Goal: Information Seeking & Learning: Learn about a topic

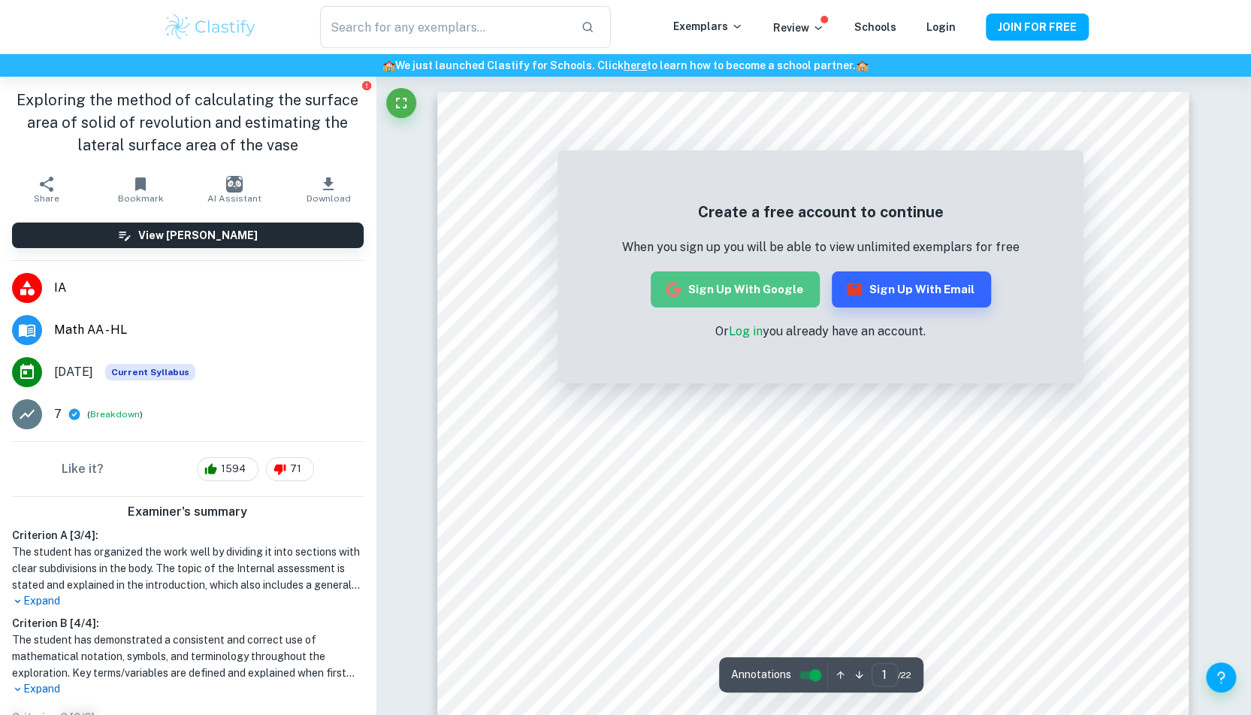
click at [770, 291] on button "Sign up with Google" at bounding box center [735, 289] width 169 height 36
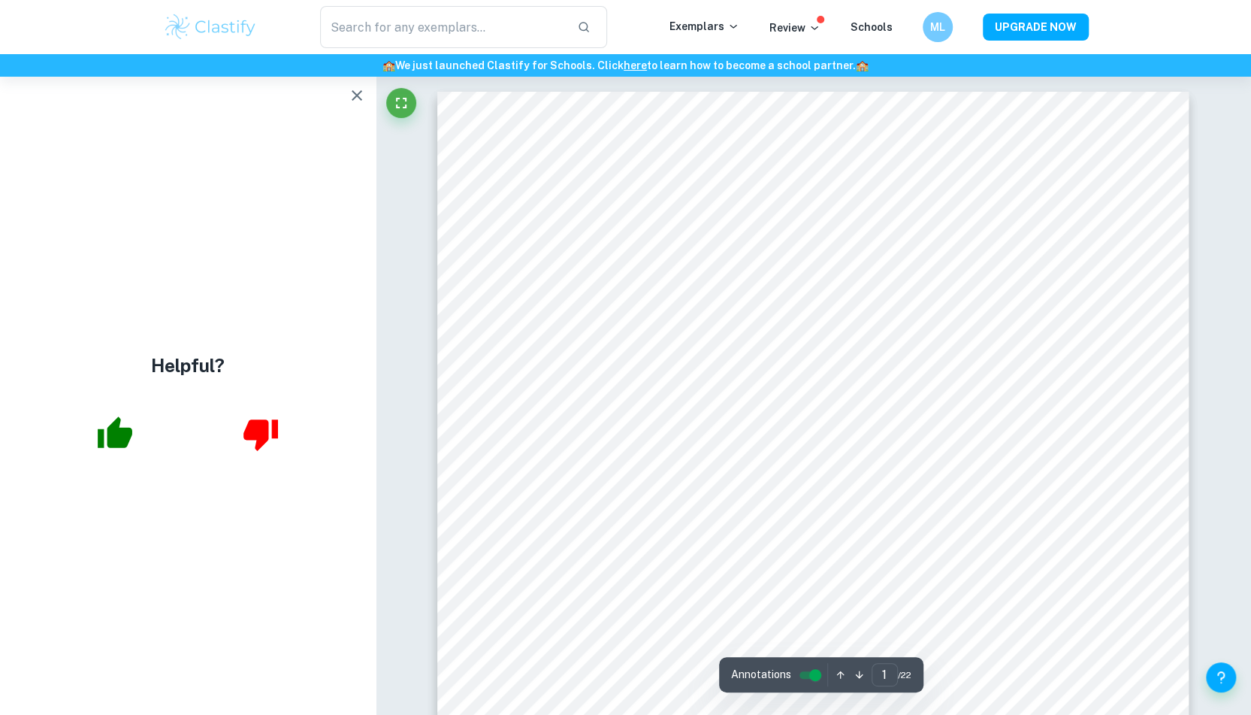
click at [362, 419] on div at bounding box center [188, 434] width 376 height 62
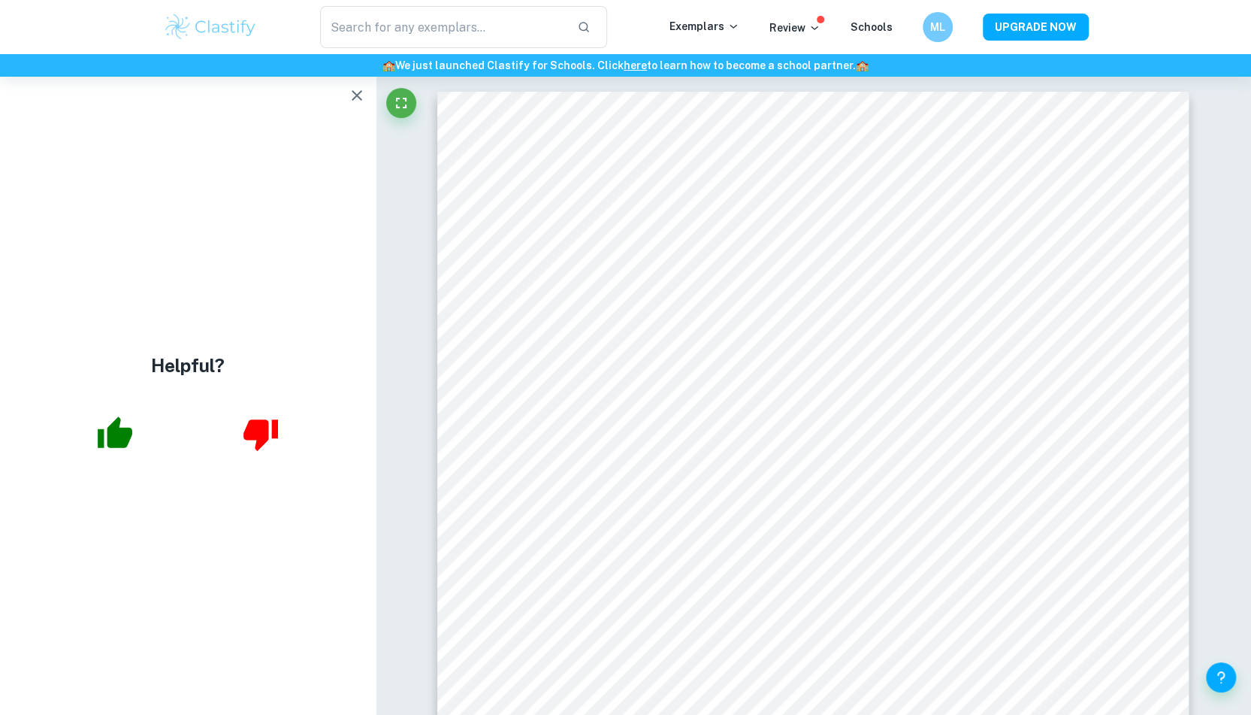
click at [353, 97] on icon "button" at bounding box center [357, 95] width 18 height 18
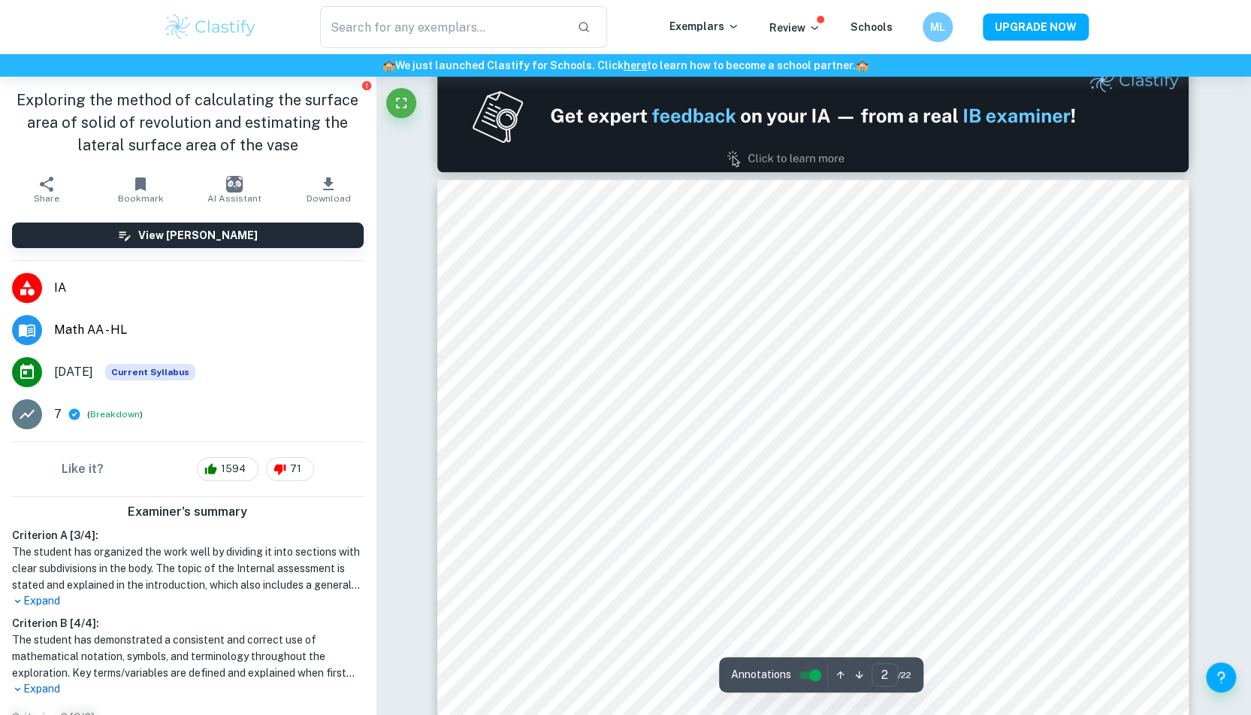
scroll to position [1101, 0]
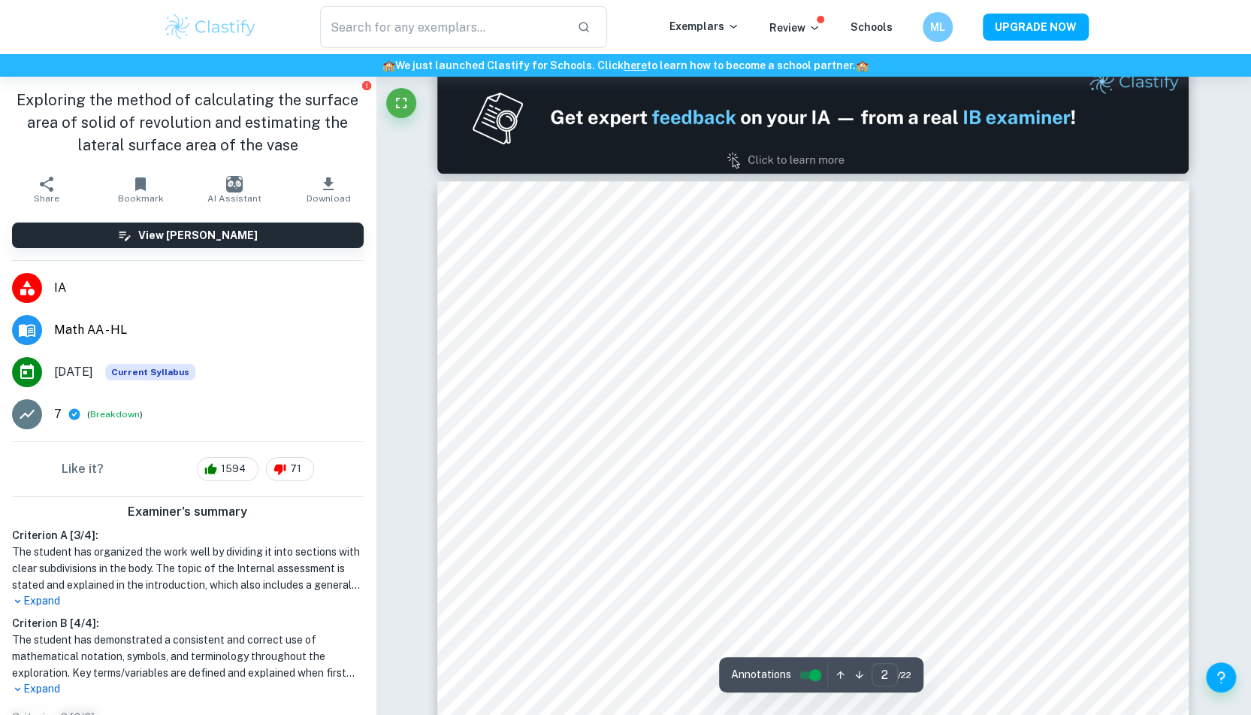
type input "1"
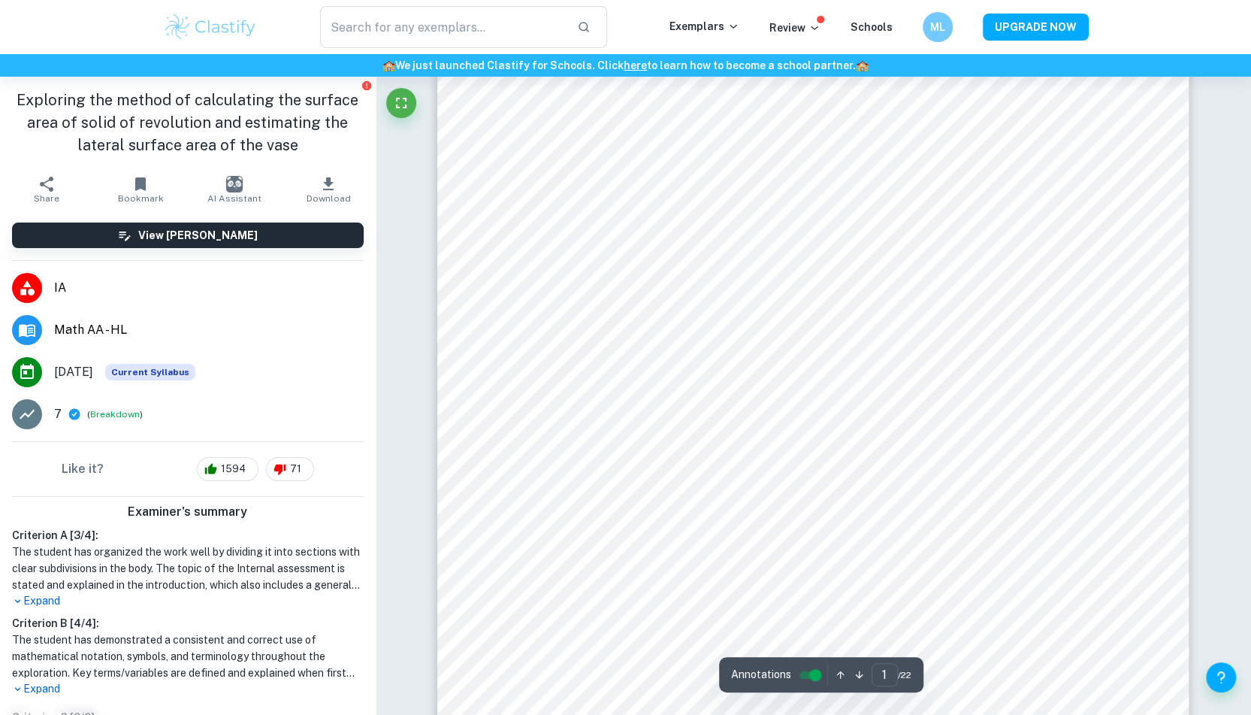
scroll to position [0, 0]
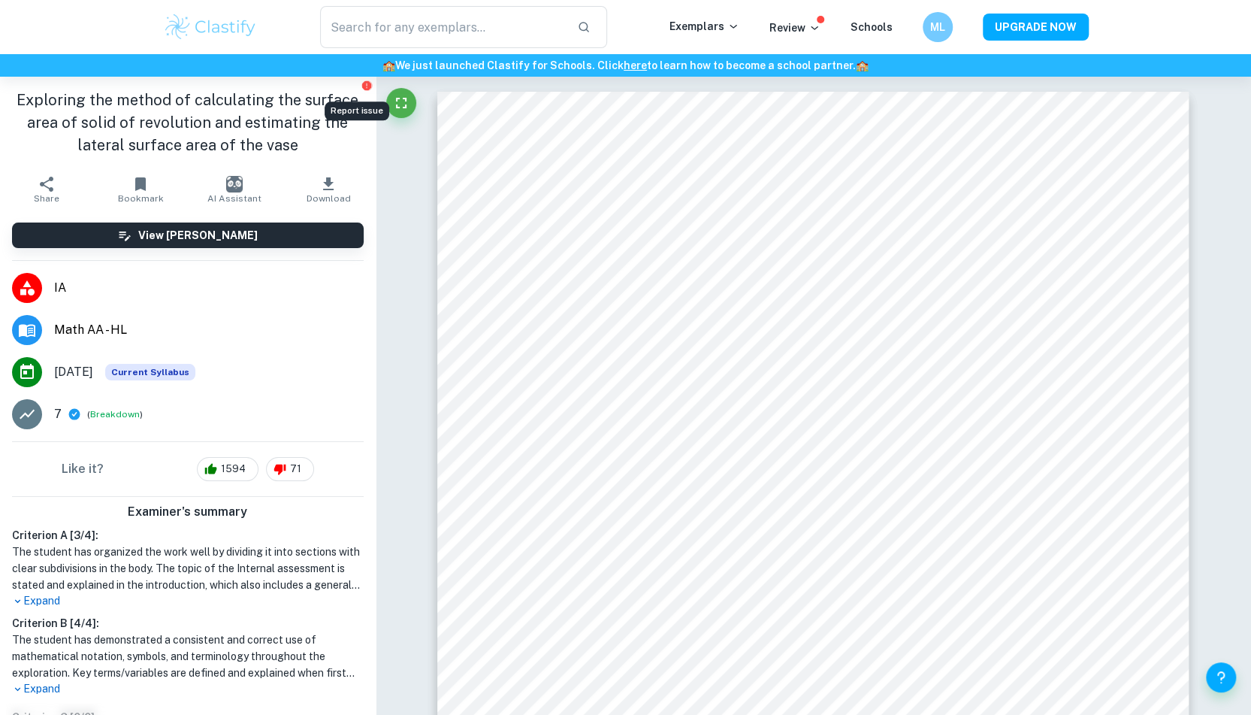
click at [362, 86] on icon "Report issue" at bounding box center [366, 85] width 9 height 9
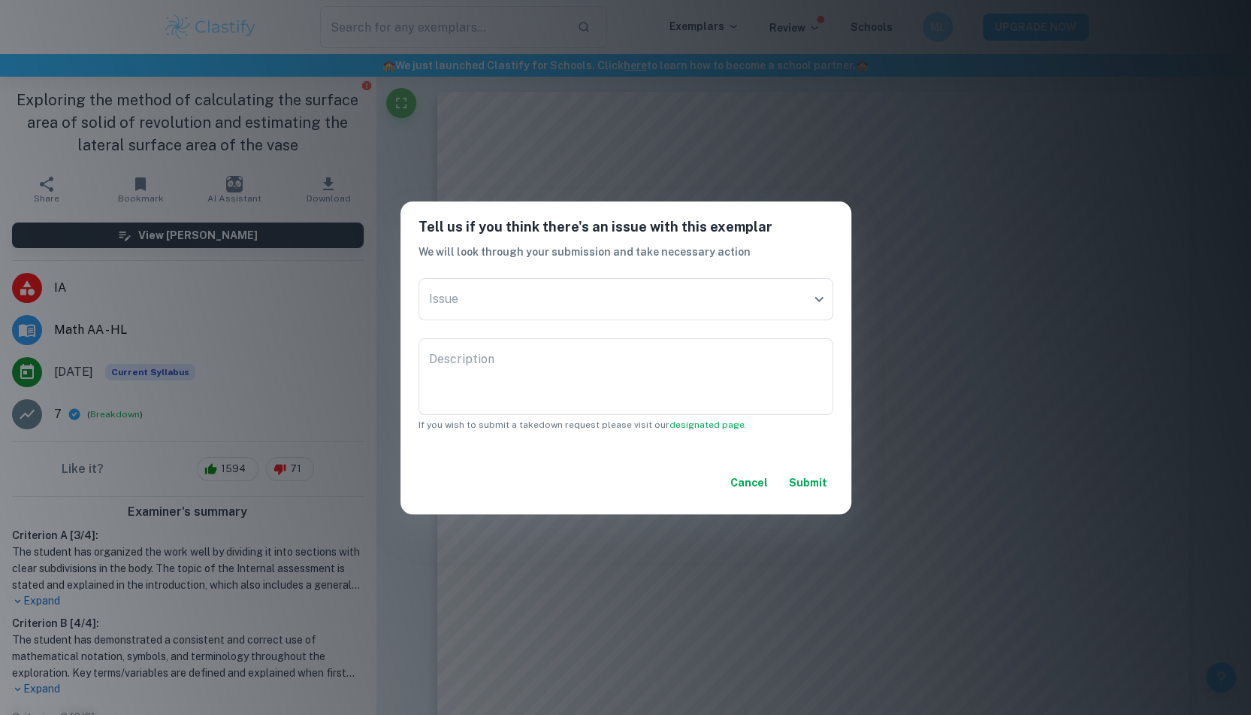
click at [761, 484] on button "Cancel" at bounding box center [749, 482] width 50 height 27
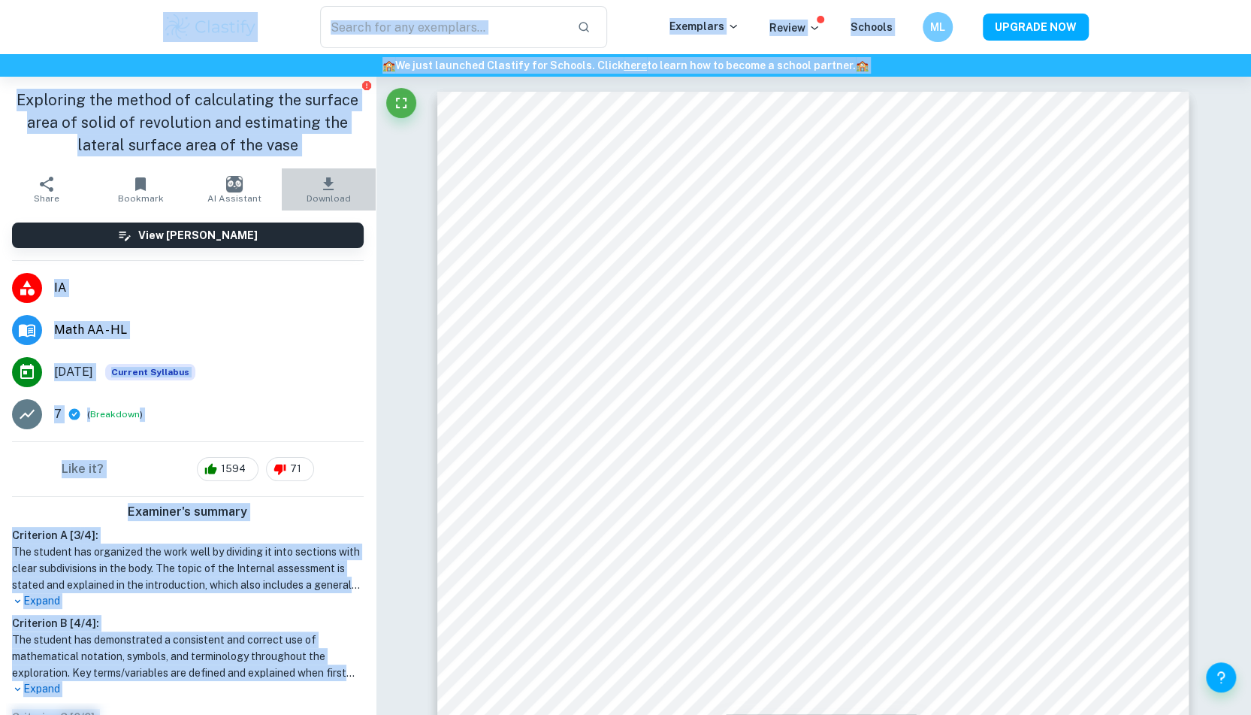
click at [326, 190] on icon "button" at bounding box center [328, 184] width 18 height 18
click at [311, 107] on h1 "Exploring the method of calculating the surface area of solid of revolution and…" at bounding box center [188, 123] width 352 height 68
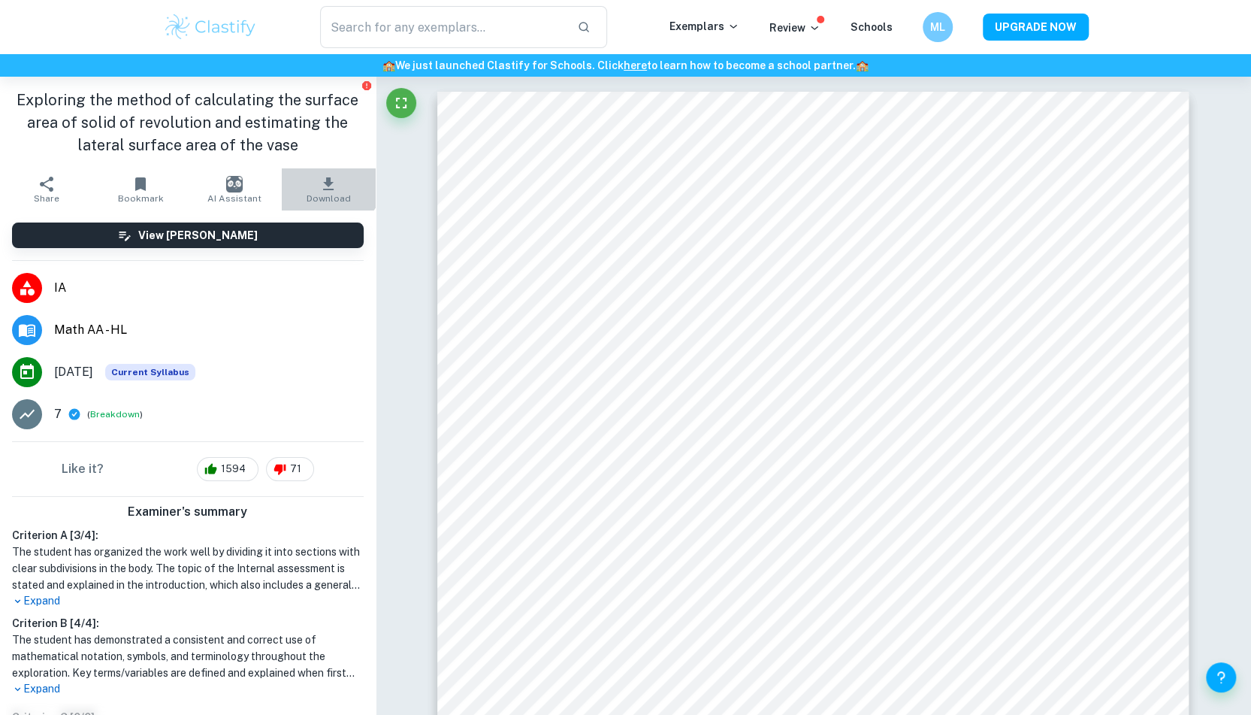
click at [319, 175] on icon "button" at bounding box center [328, 184] width 18 height 18
click at [330, 187] on button "Download" at bounding box center [329, 189] width 94 height 42
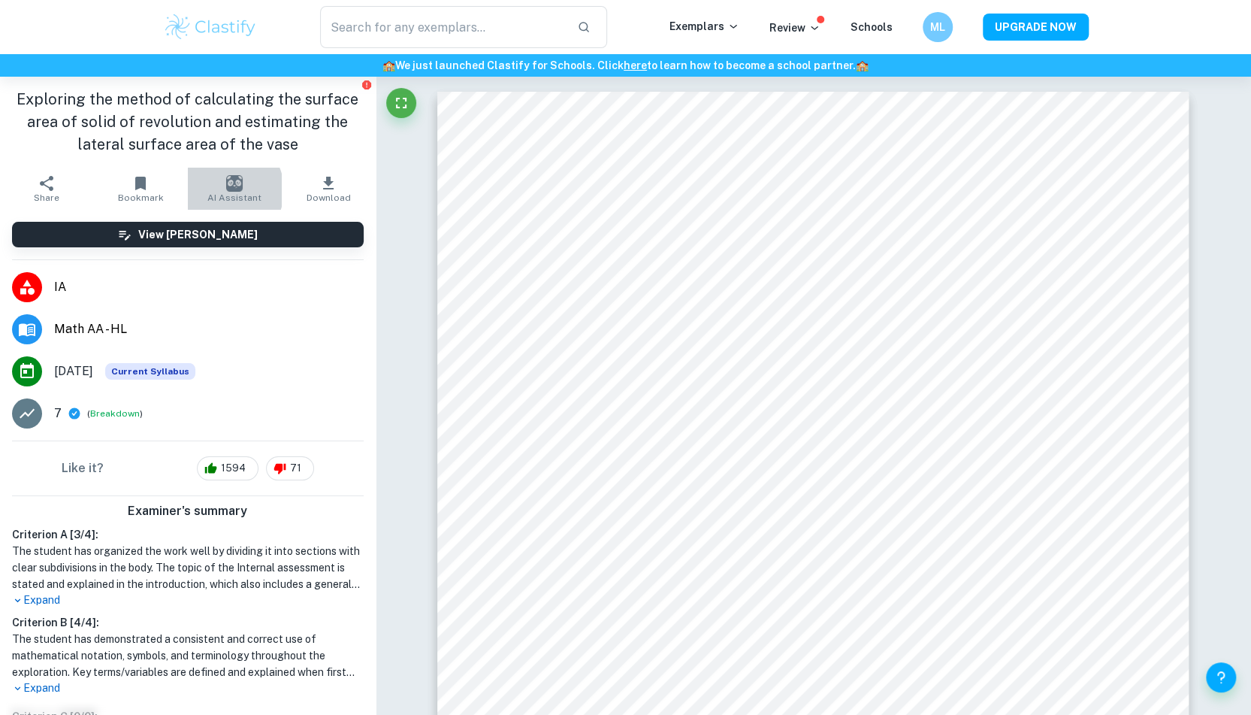
click at [218, 190] on button "AI Assistant" at bounding box center [235, 189] width 94 height 42
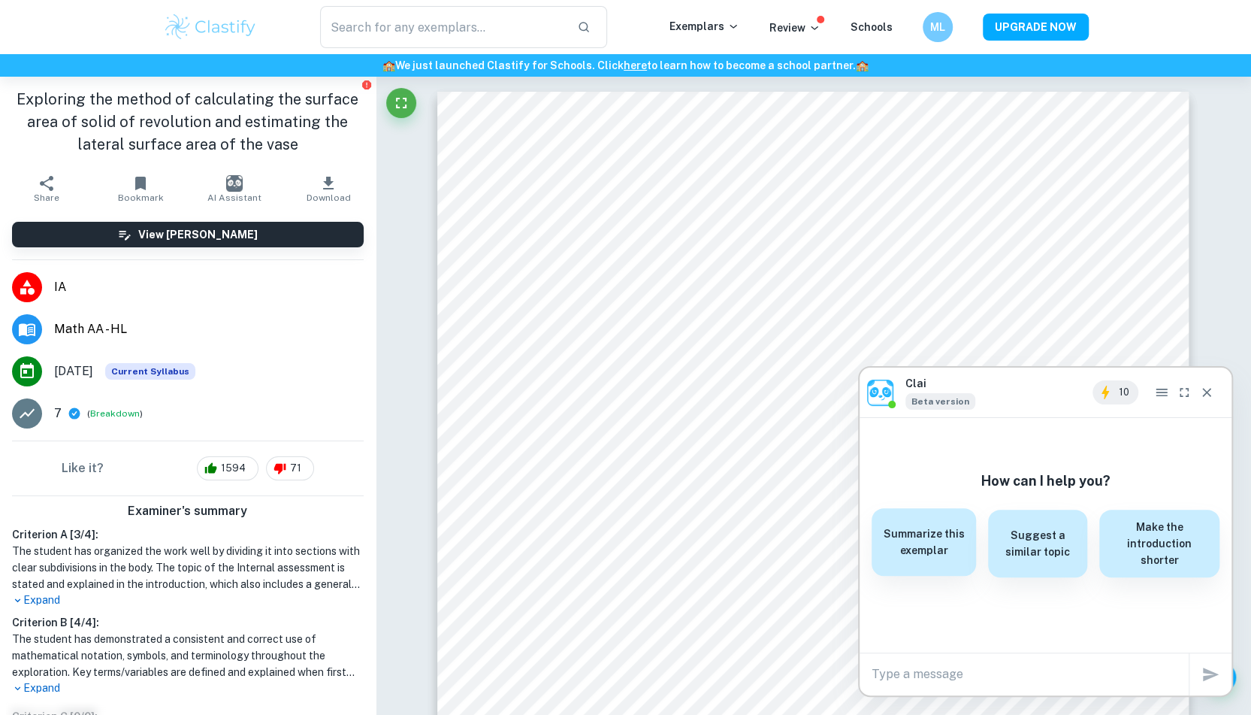
click at [935, 550] on h6 "Summarize this exemplar" at bounding box center [924, 541] width 87 height 33
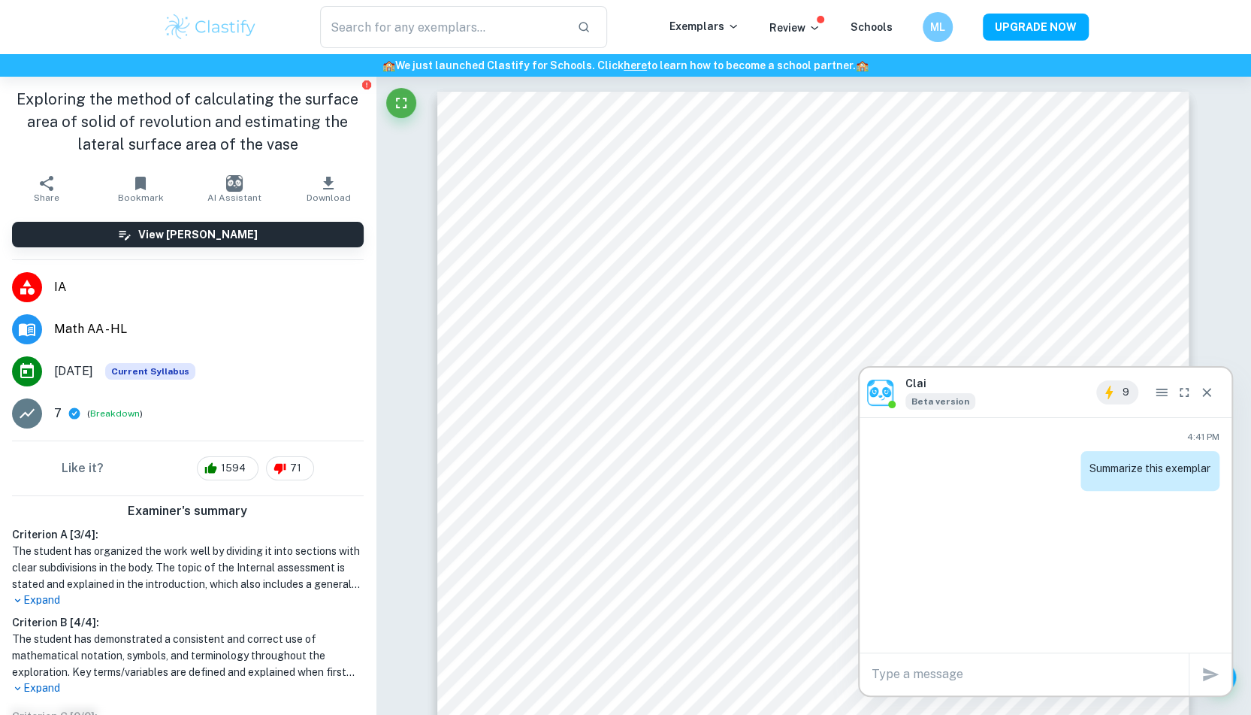
scroll to position [0, 0]
click at [323, 184] on icon "button" at bounding box center [328, 183] width 11 height 13
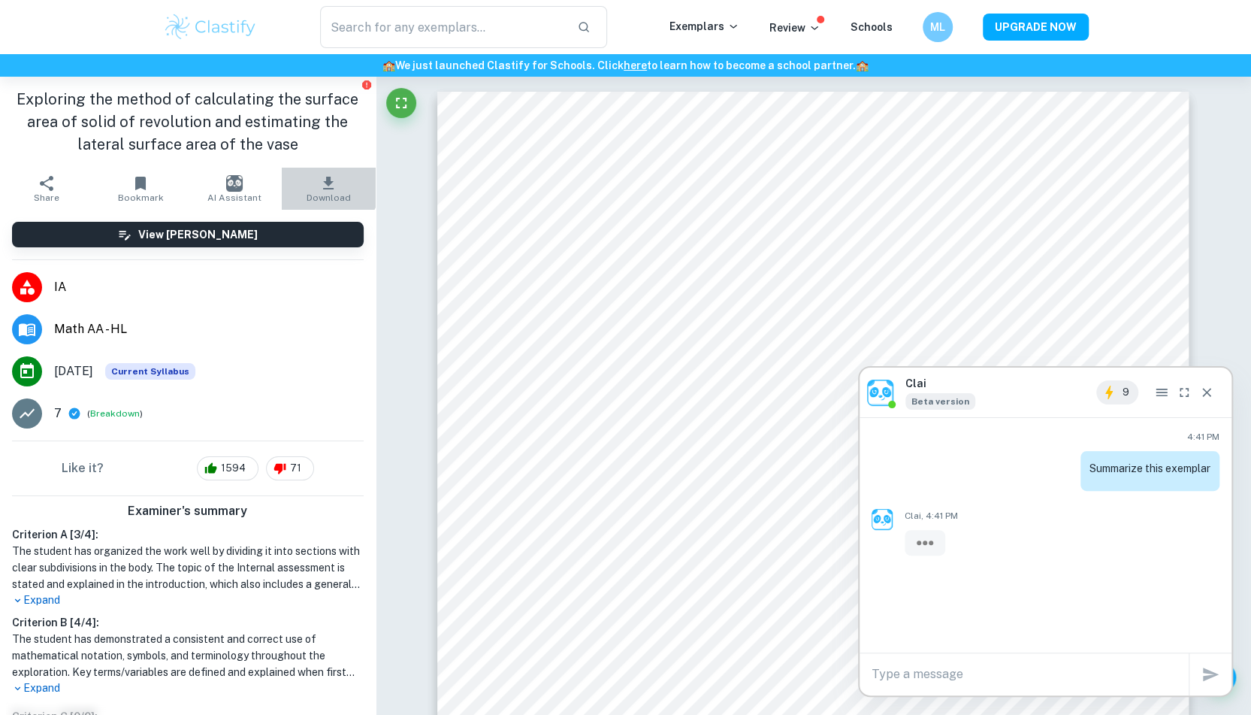
click at [323, 184] on icon "button" at bounding box center [328, 183] width 11 height 13
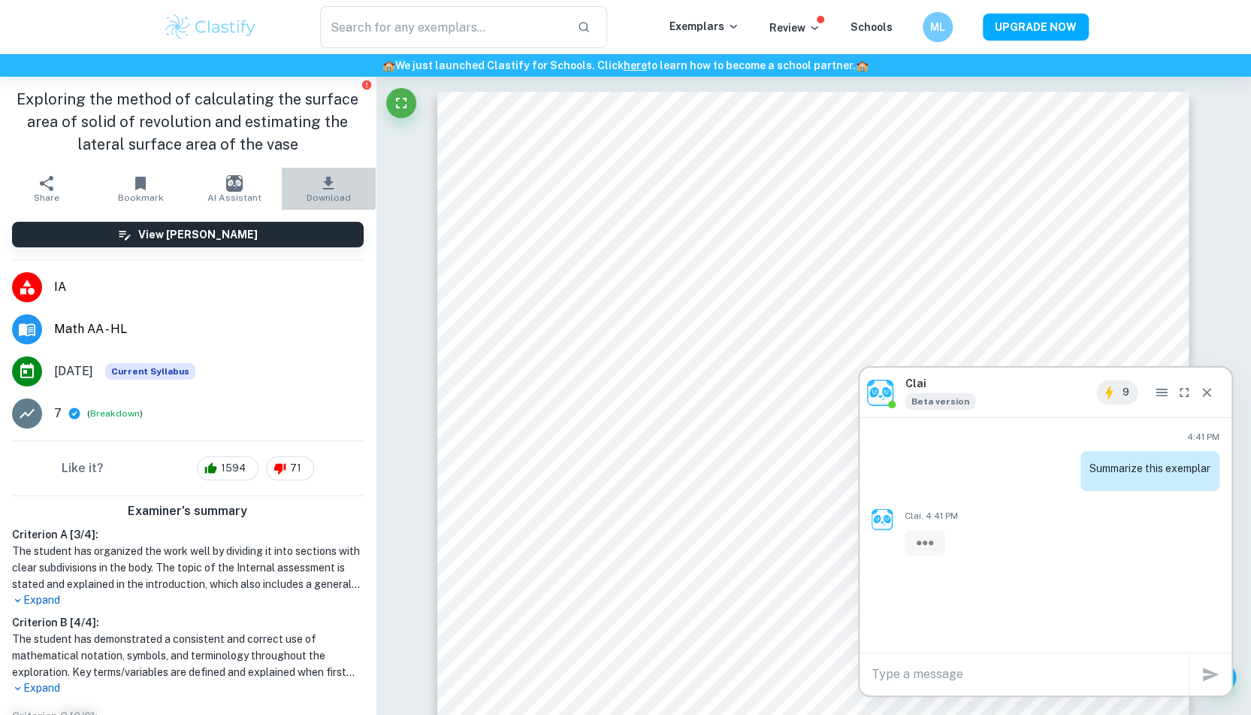
click at [323, 184] on icon "button" at bounding box center [328, 183] width 11 height 13
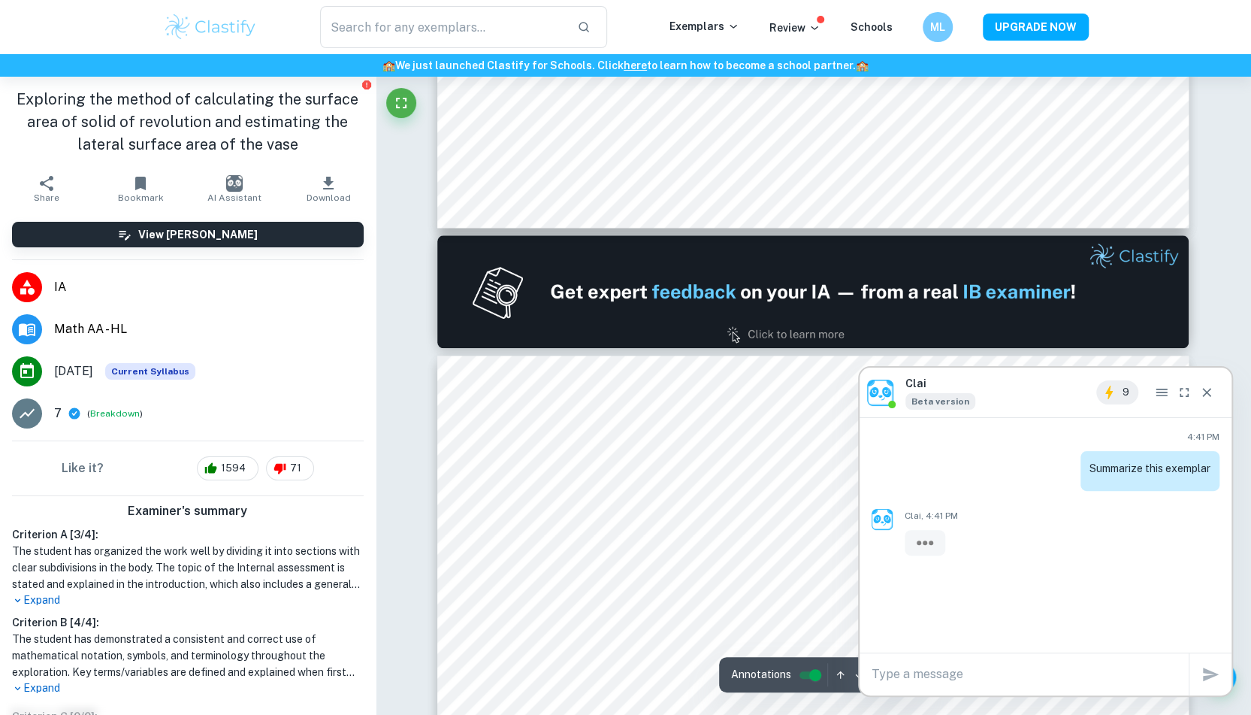
type input "2"
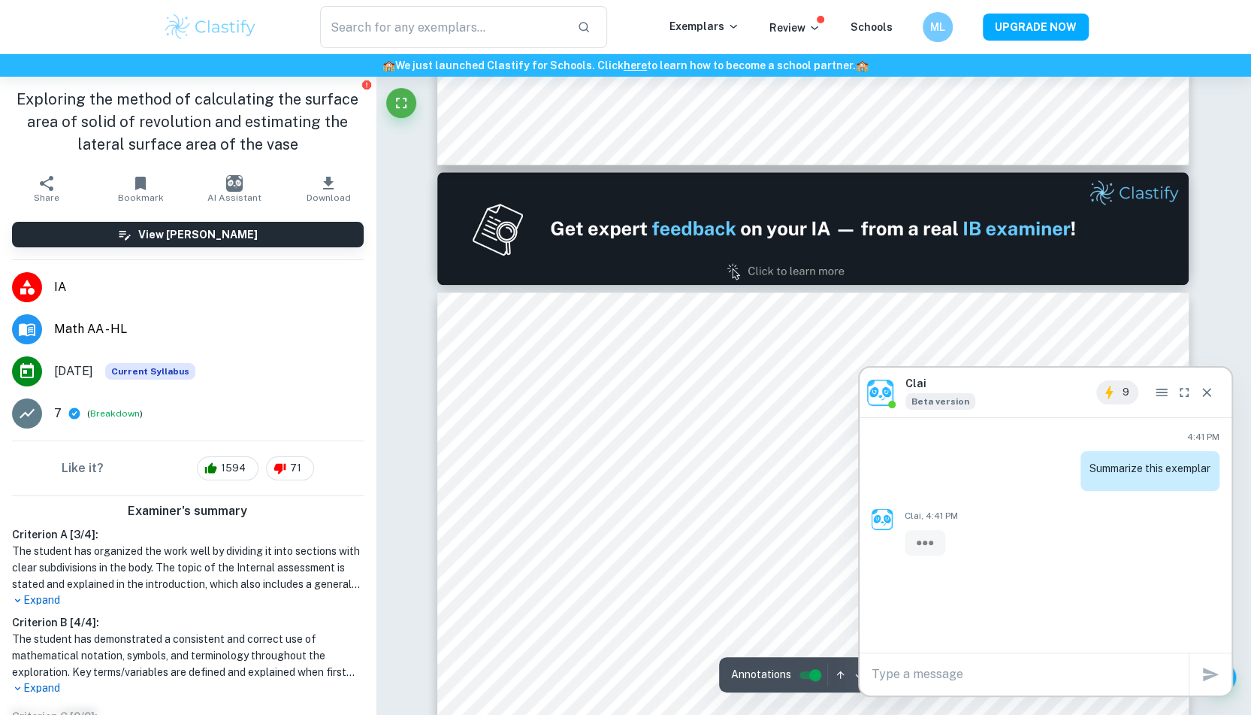
scroll to position [1225, 0]
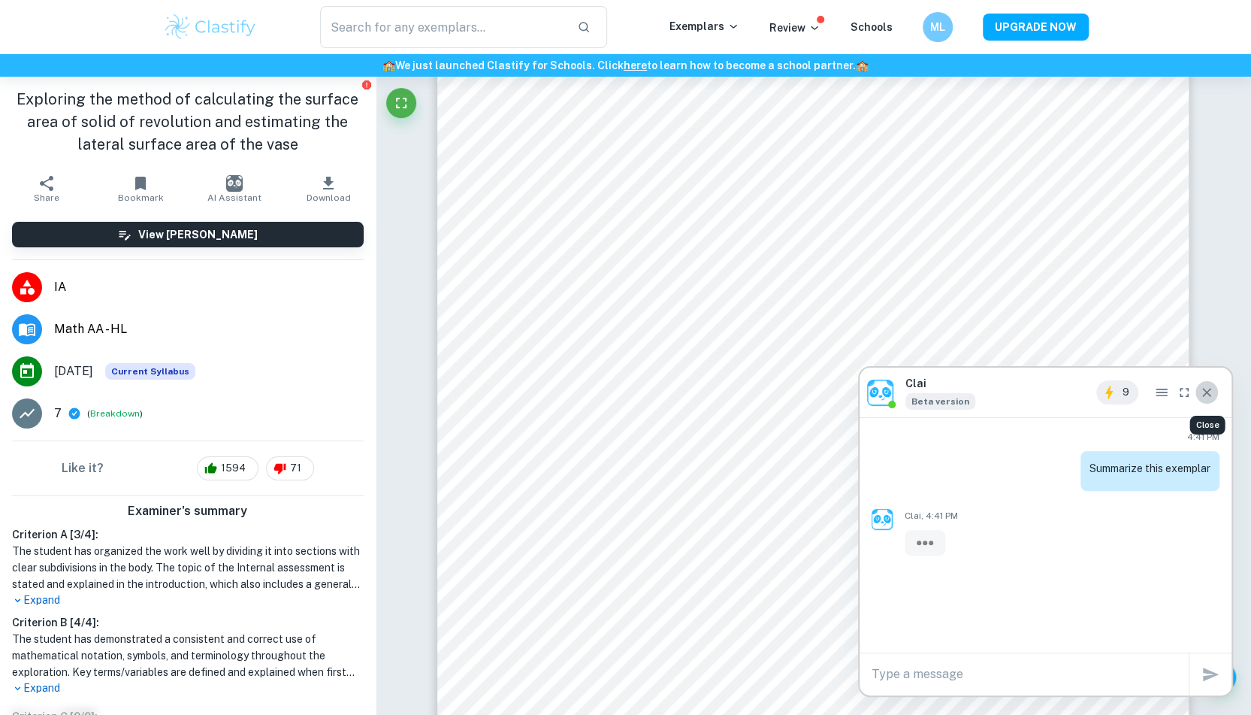
click at [1202, 383] on button "Close" at bounding box center [1207, 392] width 23 height 24
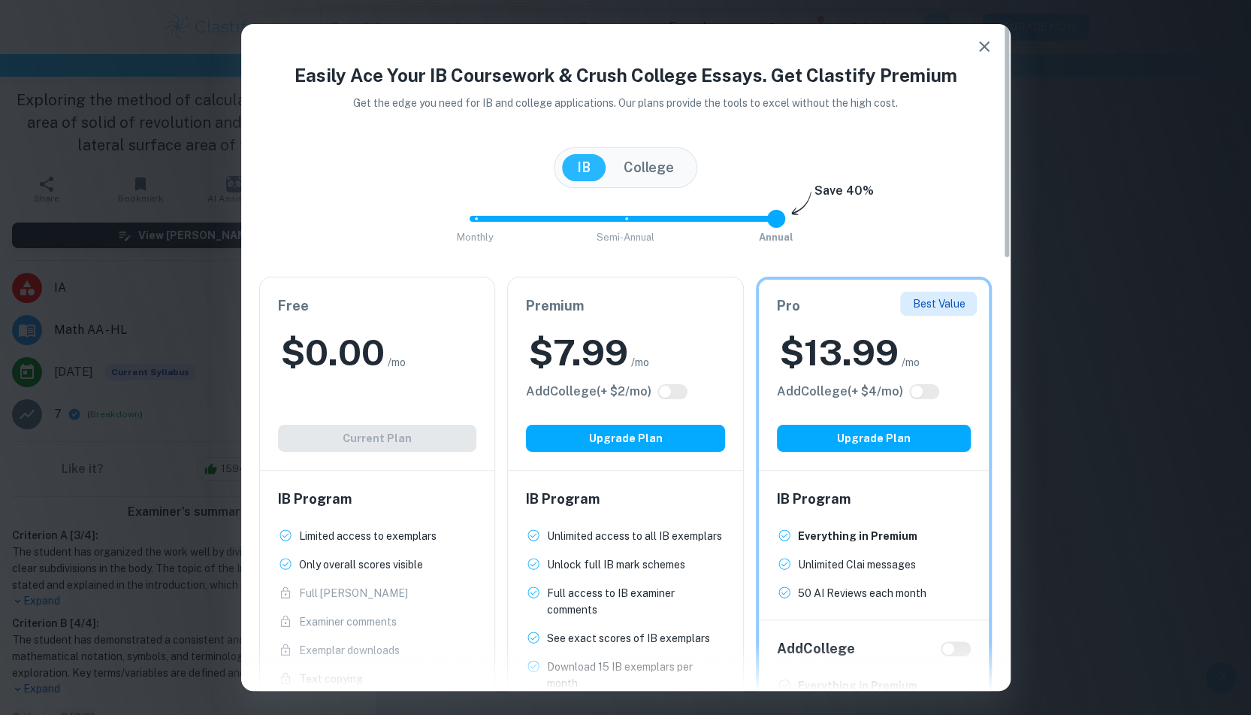
click at [422, 349] on div "$ 0.00 /mo" at bounding box center [377, 352] width 199 height 48
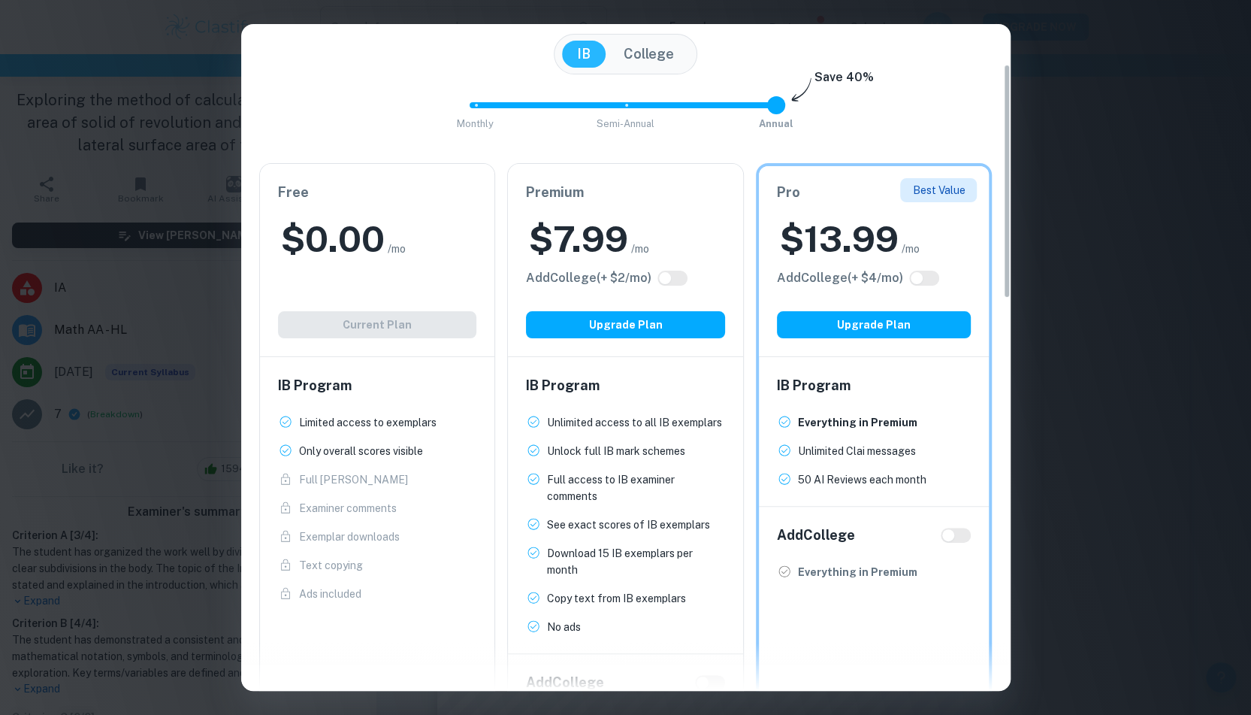
scroll to position [114, 0]
click at [102, 205] on div "Easily Ace Your IB Coursework & Crush College Essays. Get Clastify Premium Get …" at bounding box center [625, 357] width 1251 height 715
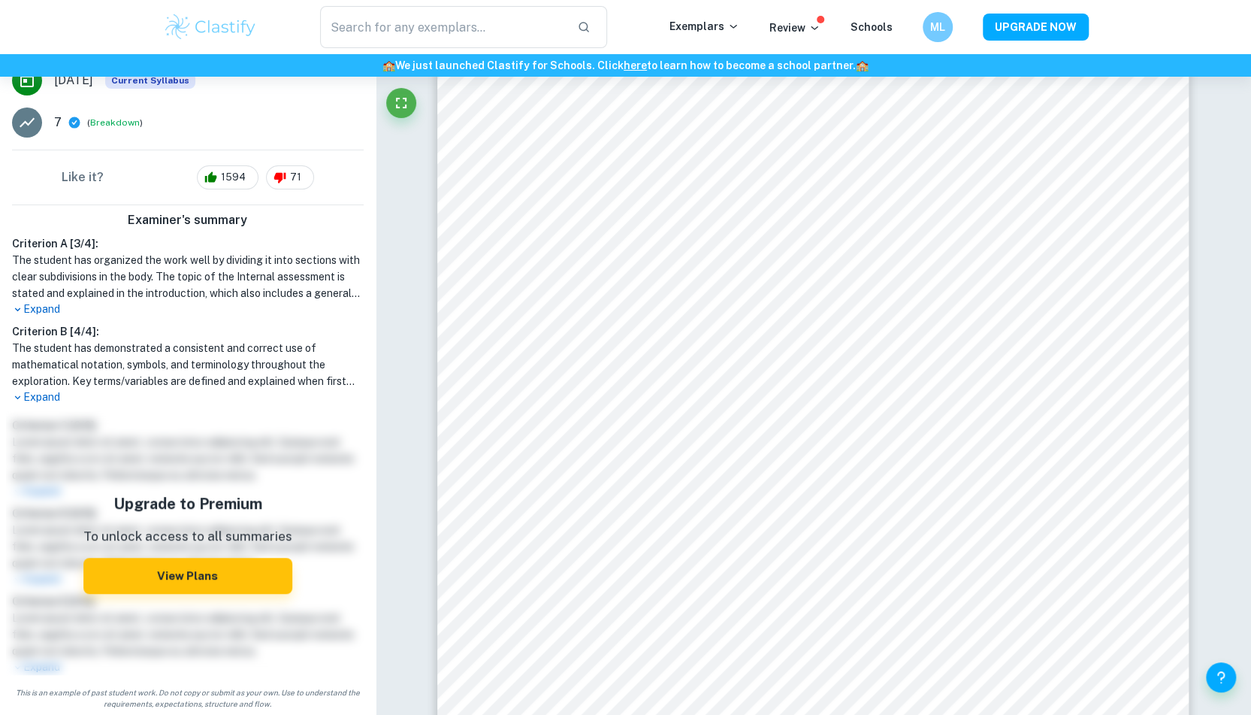
scroll to position [0, 0]
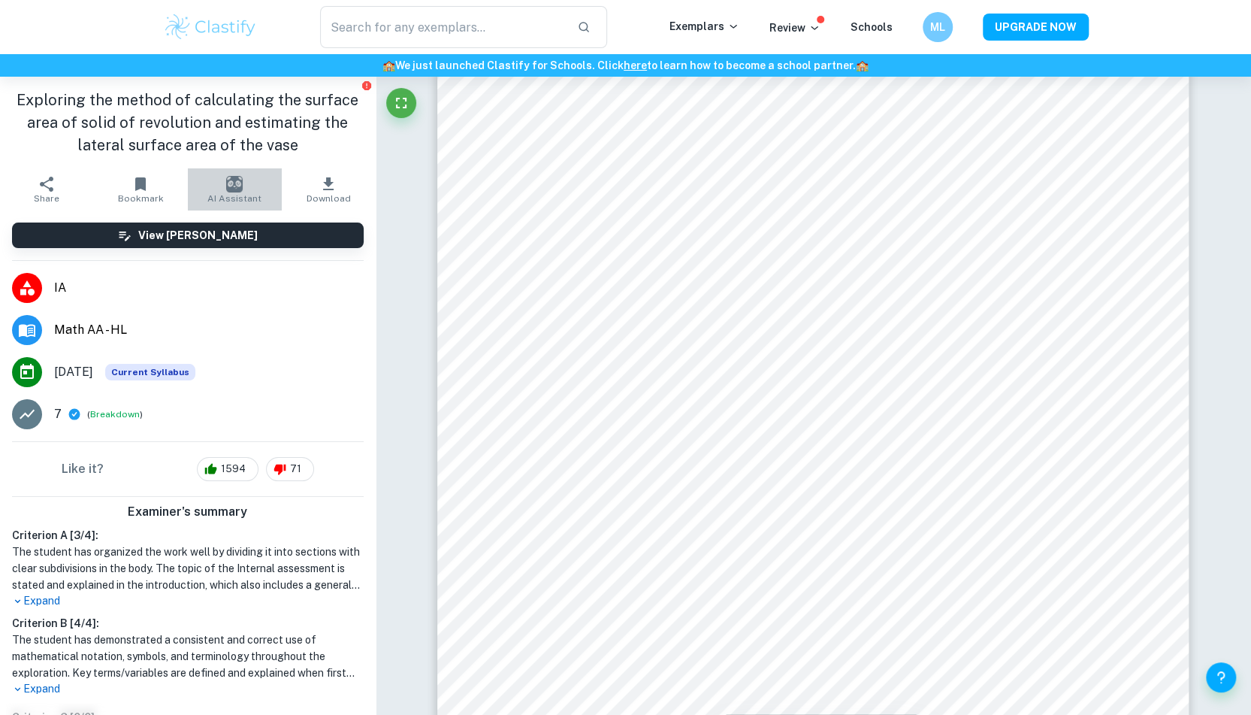
click at [230, 187] on img "button" at bounding box center [234, 184] width 17 height 17
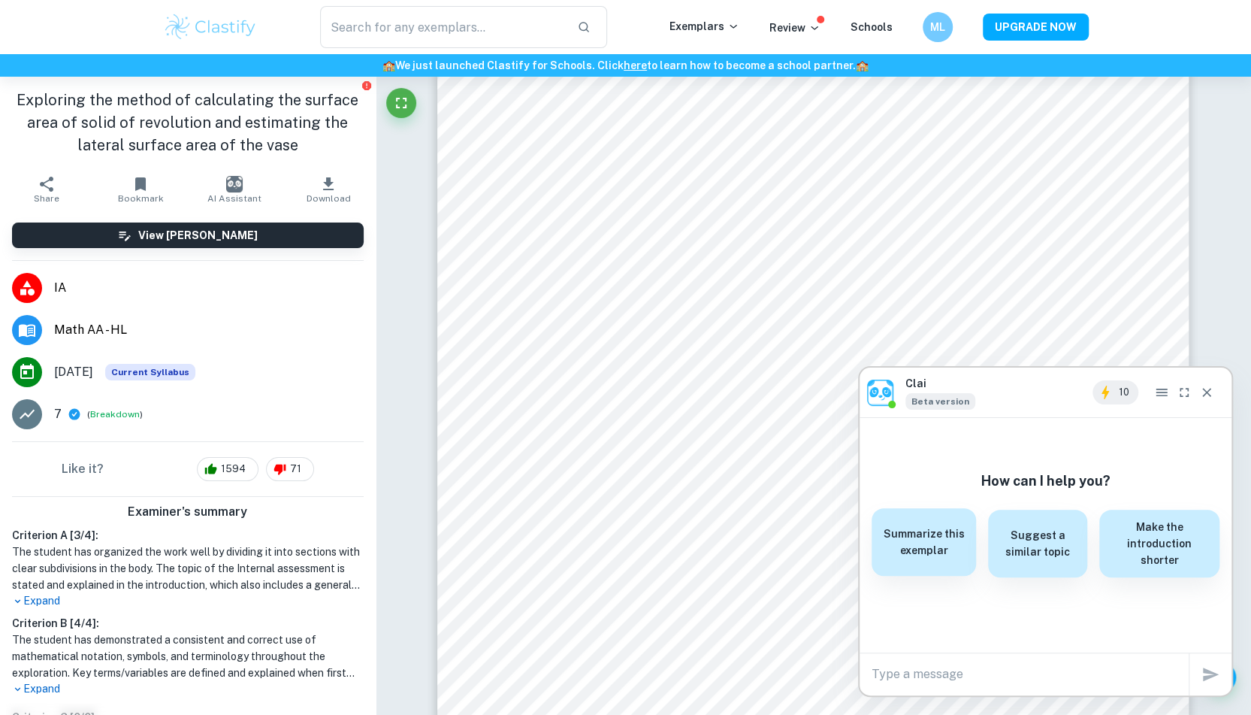
click at [939, 549] on h6 "Summarize this exemplar" at bounding box center [924, 541] width 87 height 33
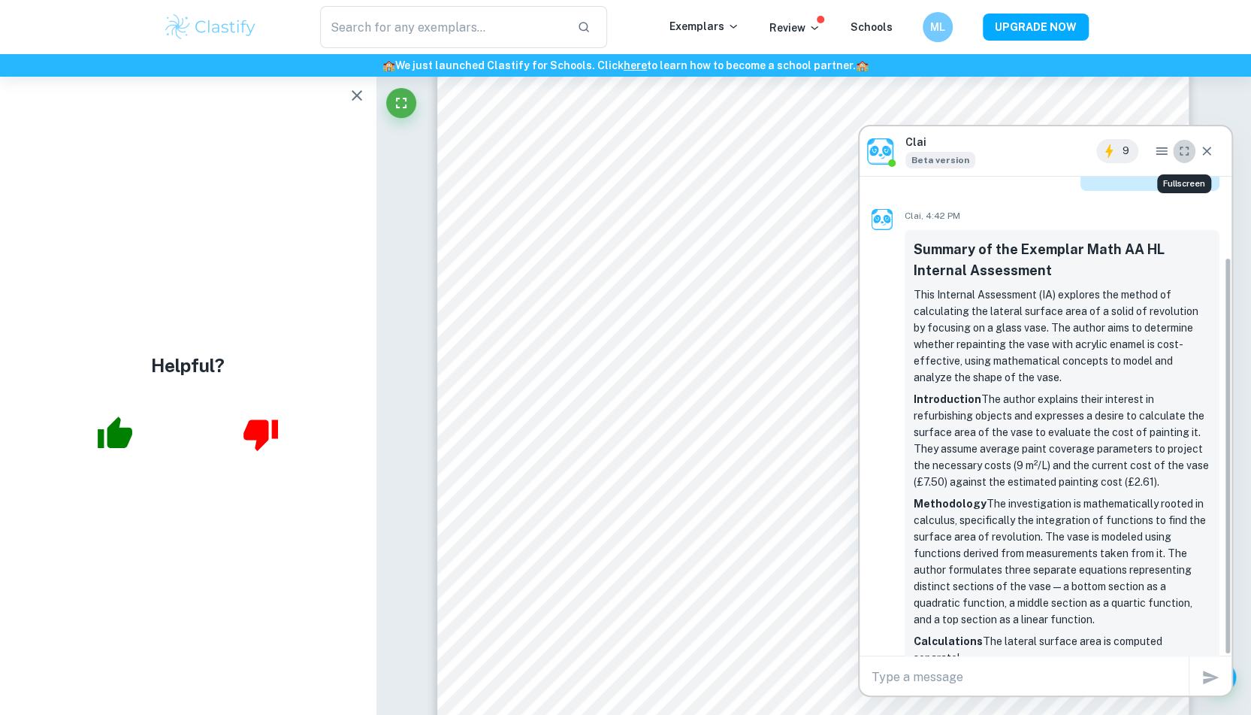
scroll to position [97, 0]
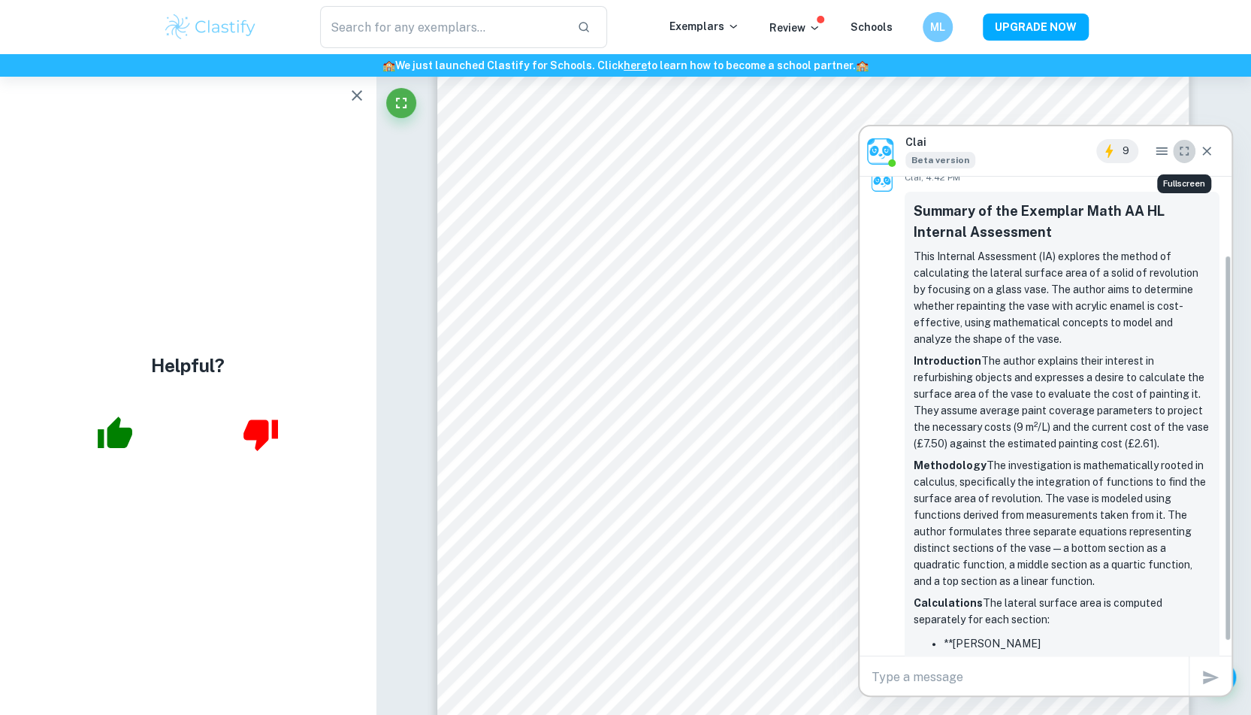
click at [1180, 151] on icon "Fullscreen" at bounding box center [1184, 151] width 15 height 15
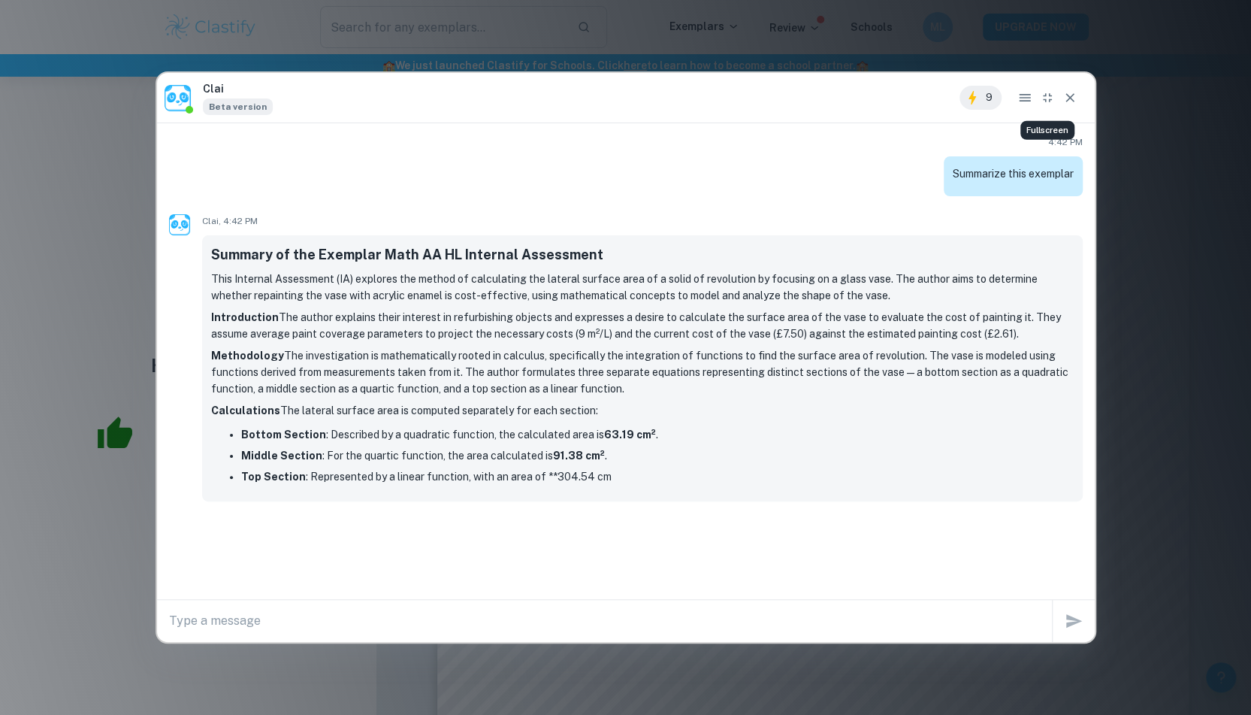
scroll to position [64, 0]
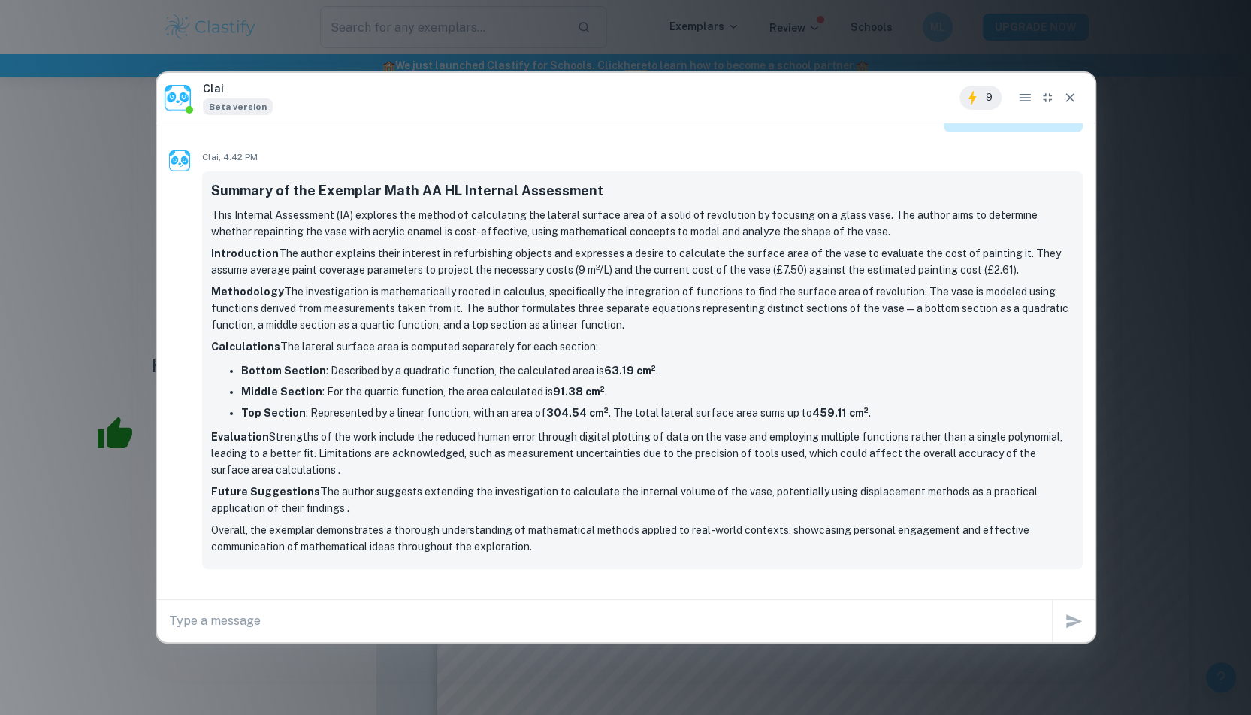
click at [310, 618] on textarea at bounding box center [610, 620] width 883 height 17
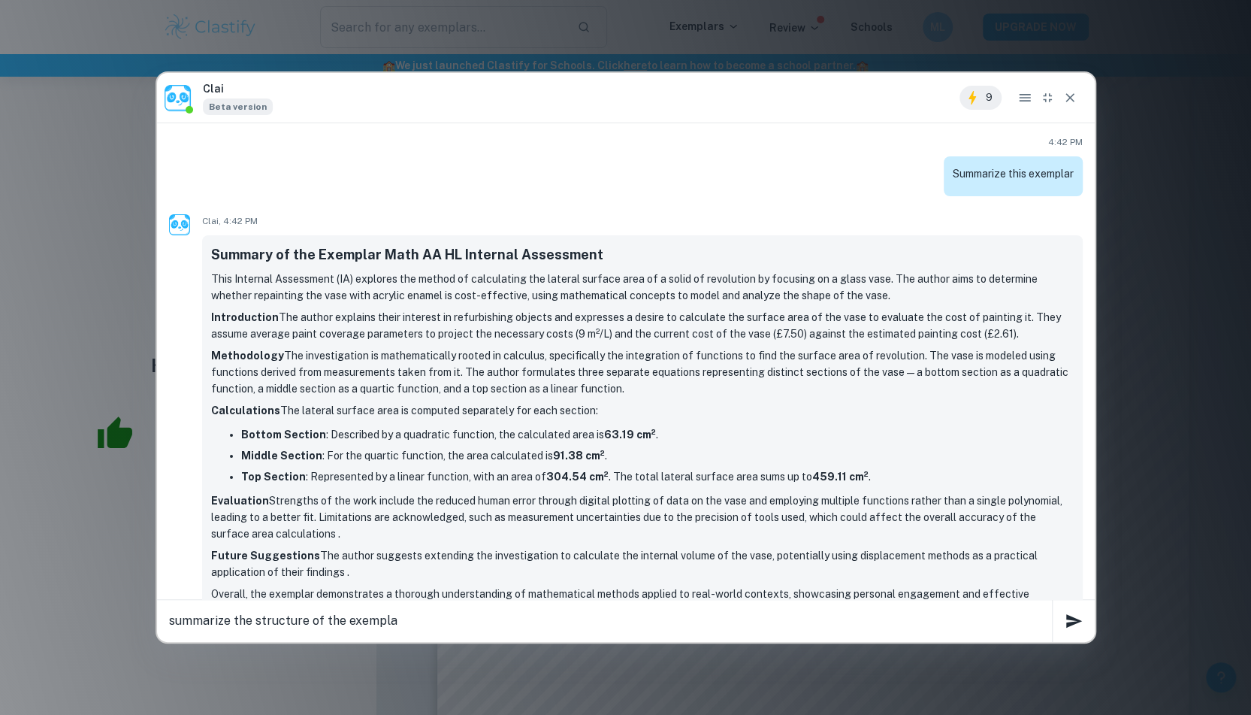
type textarea "summarize the structure of the exemplar"
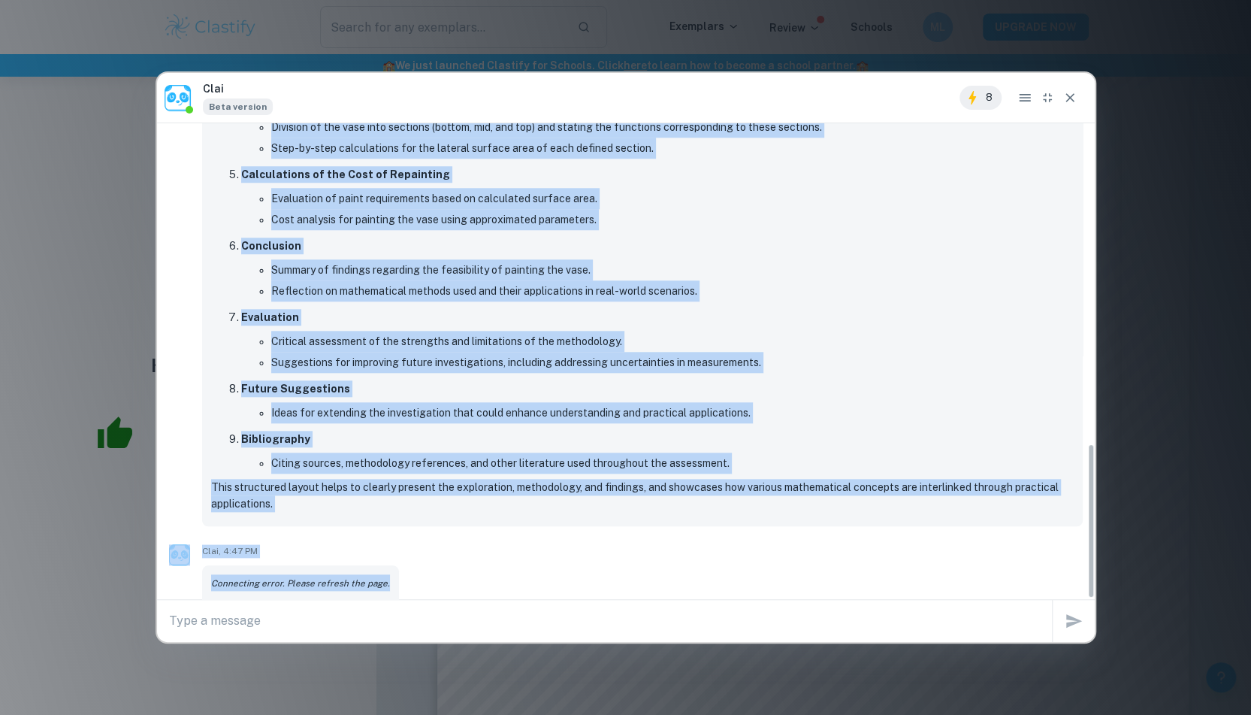
scroll to position [980, 0]
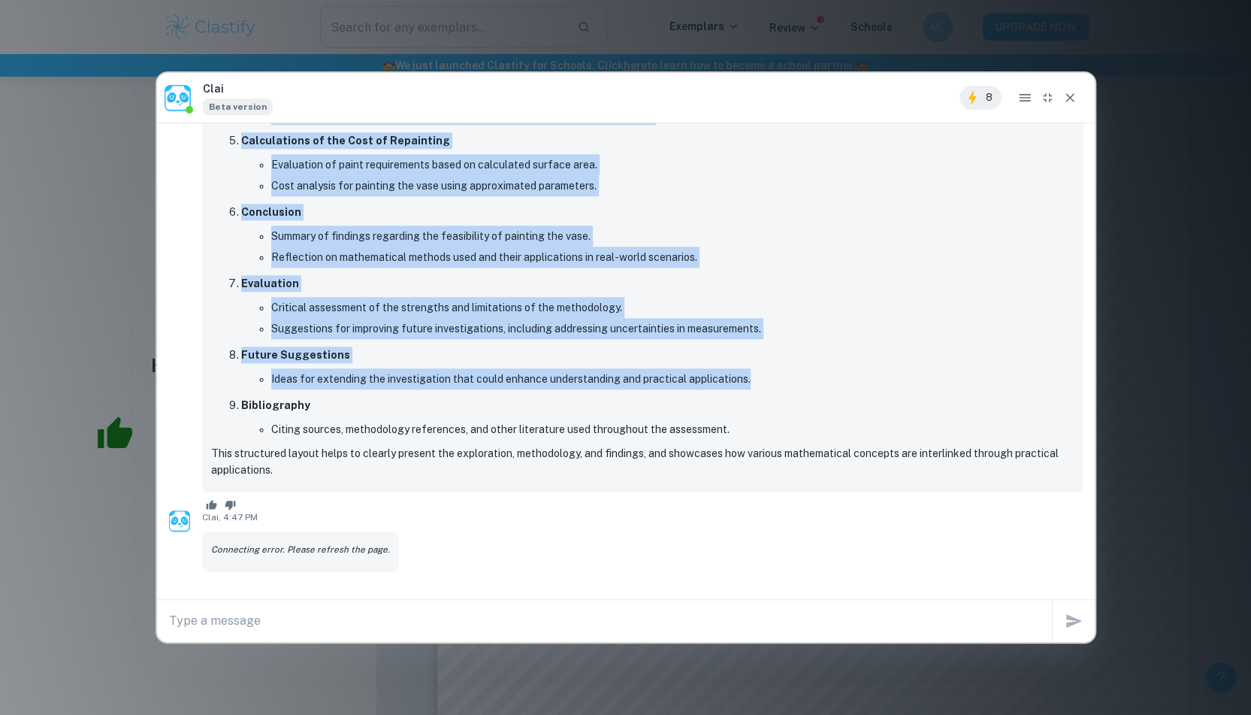
drag, startPoint x: 241, startPoint y: 360, endPoint x: 748, endPoint y: 378, distance: 507.6
click at [748, 378] on ol "Introduction Background on personal interests and motivation behind the investi…" at bounding box center [642, 141] width 863 height 595
copy ol "Introduction Background on personal interests and motivation behind the investi…"
click at [1073, 101] on icon "Close" at bounding box center [1070, 97] width 9 height 9
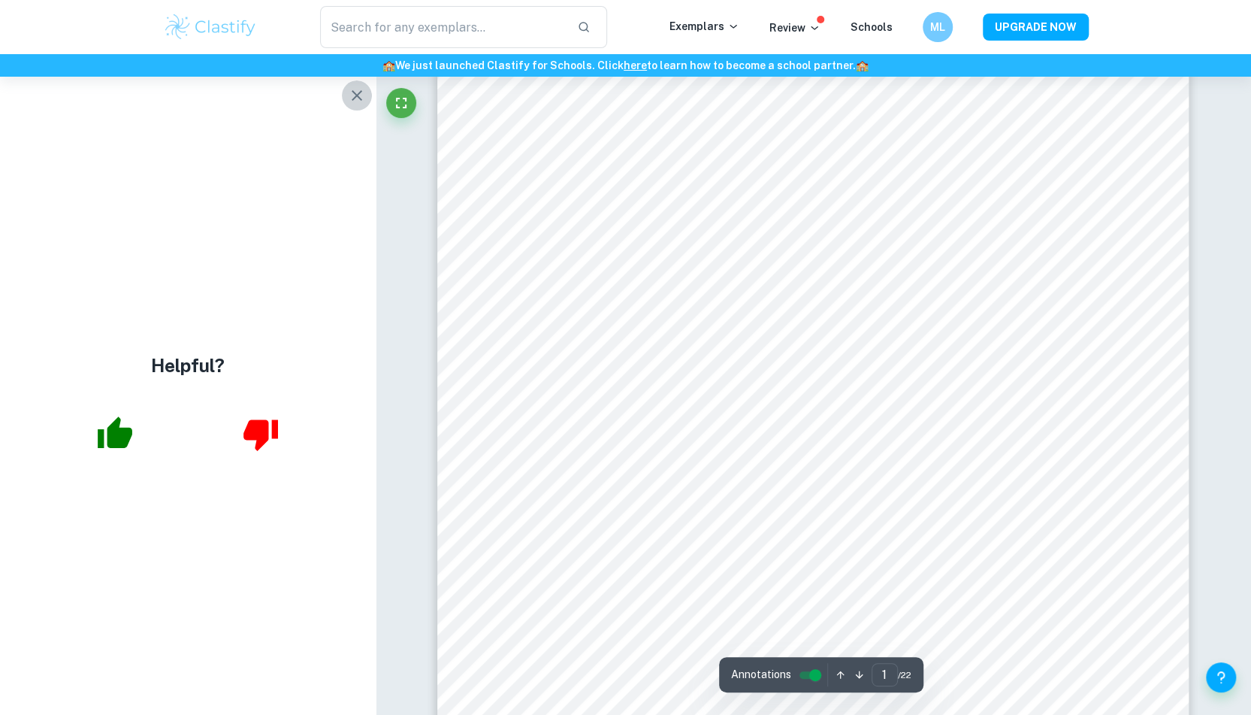
click at [354, 99] on icon "button" at bounding box center [357, 95] width 18 height 18
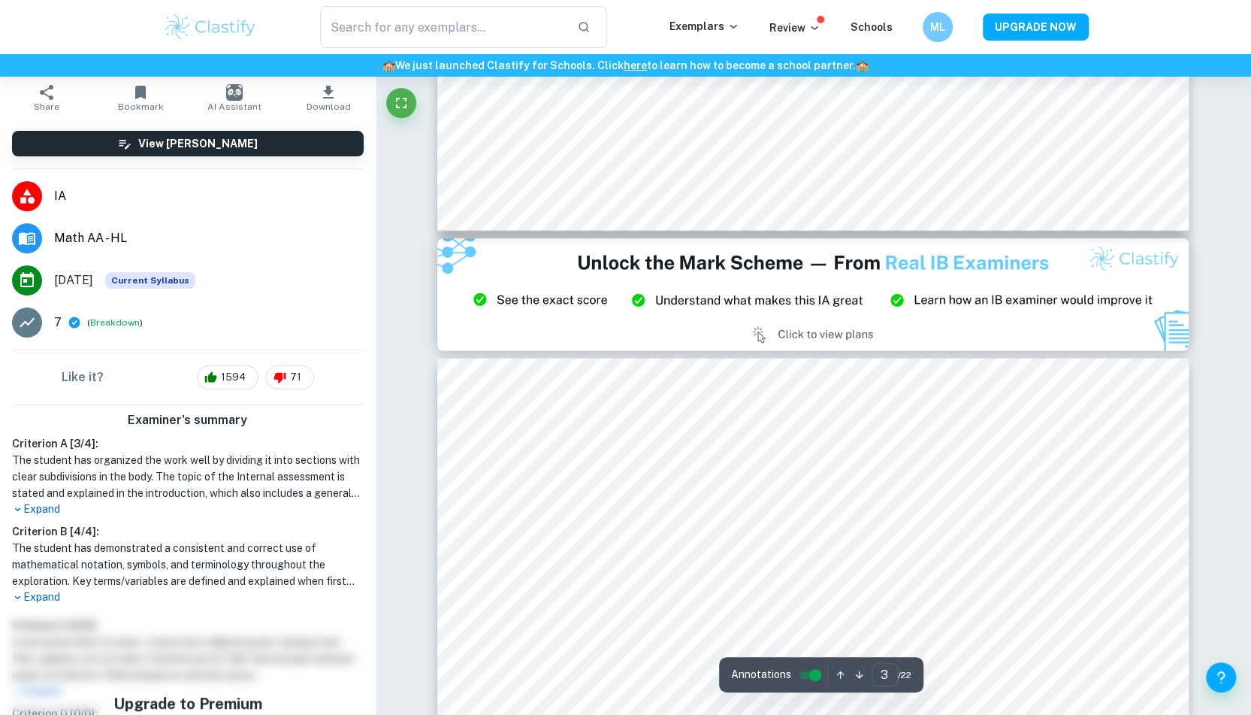
scroll to position [0, 0]
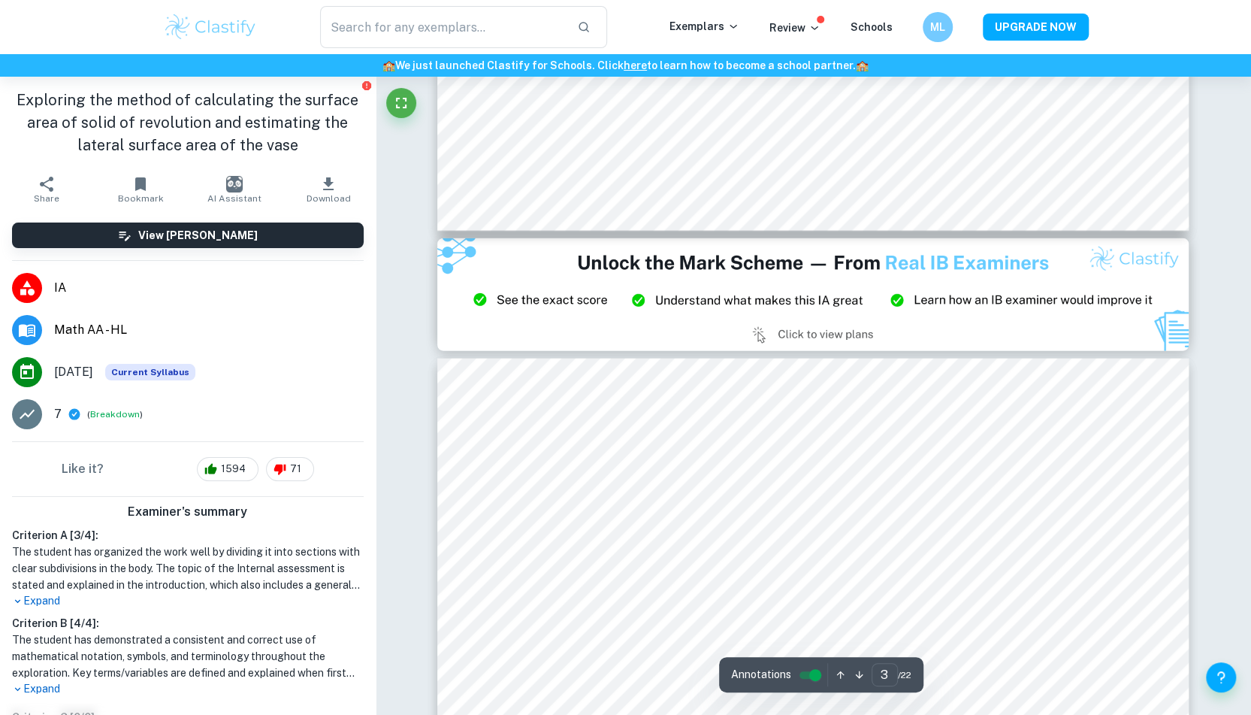
type input "2"
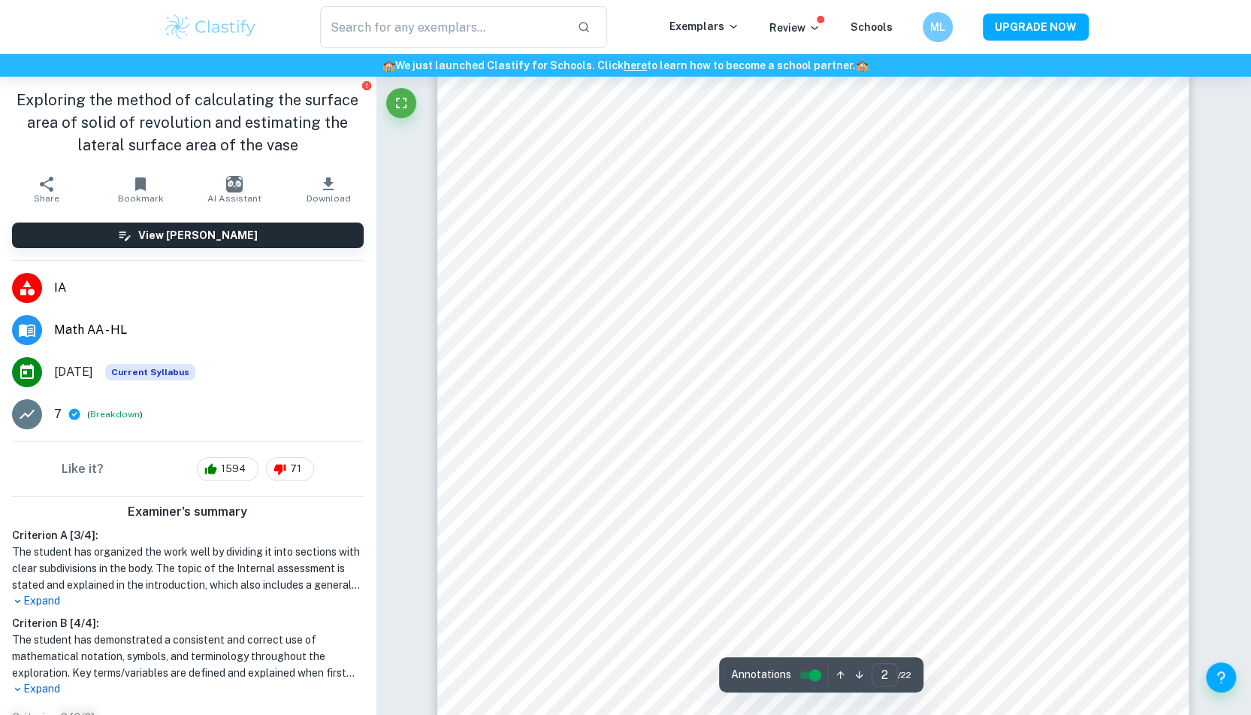
scroll to position [1279, 0]
